Goal: Obtain resource: Download file/media

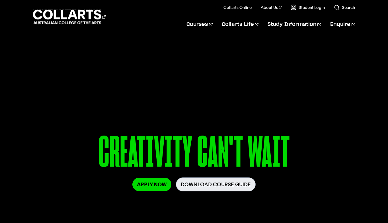
click at [200, 188] on link "Download Course Guide" at bounding box center [216, 184] width 80 height 14
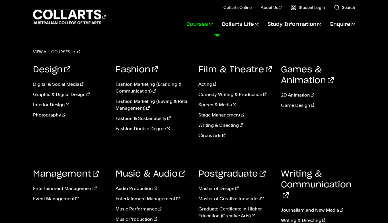
click at [212, 23] on link "Courses" at bounding box center [199, 24] width 26 height 19
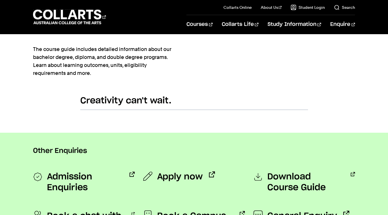
scroll to position [282, 0]
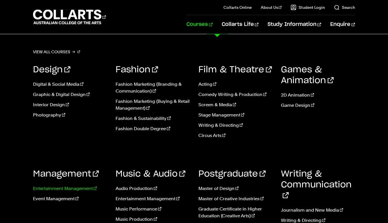
scroll to position [37, 0]
click at [66, 190] on link "Entertainment Management" at bounding box center [70, 188] width 74 height 7
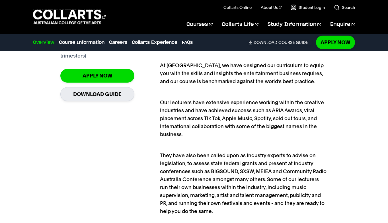
scroll to position [446, 0]
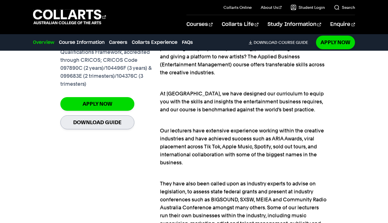
click at [93, 124] on link "Download Guide" at bounding box center [97, 122] width 74 height 14
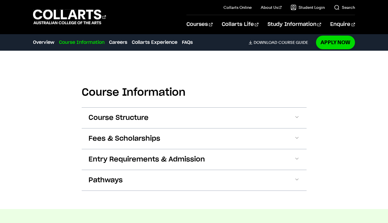
scroll to position [830, 0]
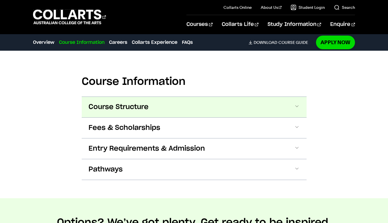
click at [293, 98] on button "Course Structure" at bounding box center [194, 107] width 225 height 20
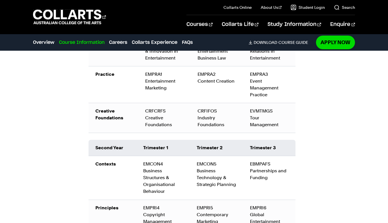
scroll to position [1050, 0]
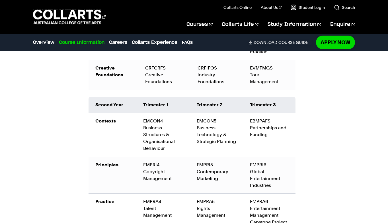
click at [226, 183] on div "Bachelor of Applied Business (Entertainment Management) The Bachelor degree can…" at bounding box center [193, 76] width 211 height 431
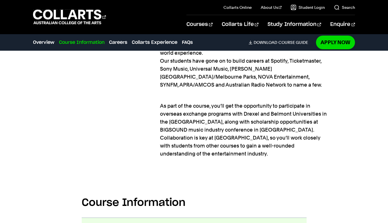
scroll to position [682, 0]
